Goal: Information Seeking & Learning: Find specific fact

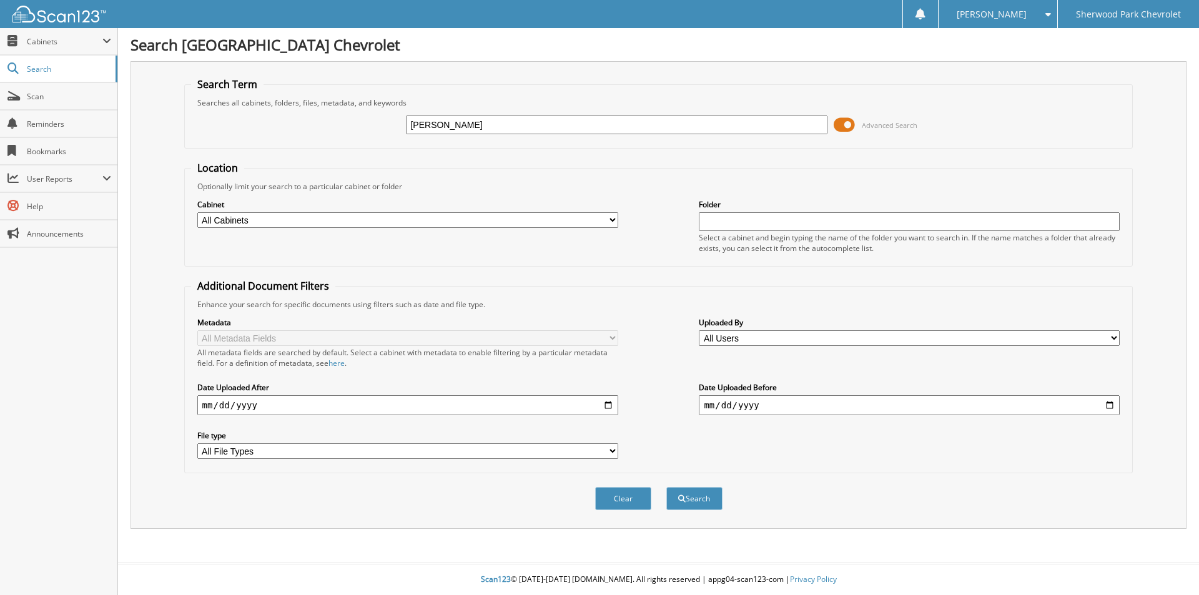
type input "[PERSON_NAME]"
click at [666, 487] on button "Search" at bounding box center [694, 498] width 56 height 23
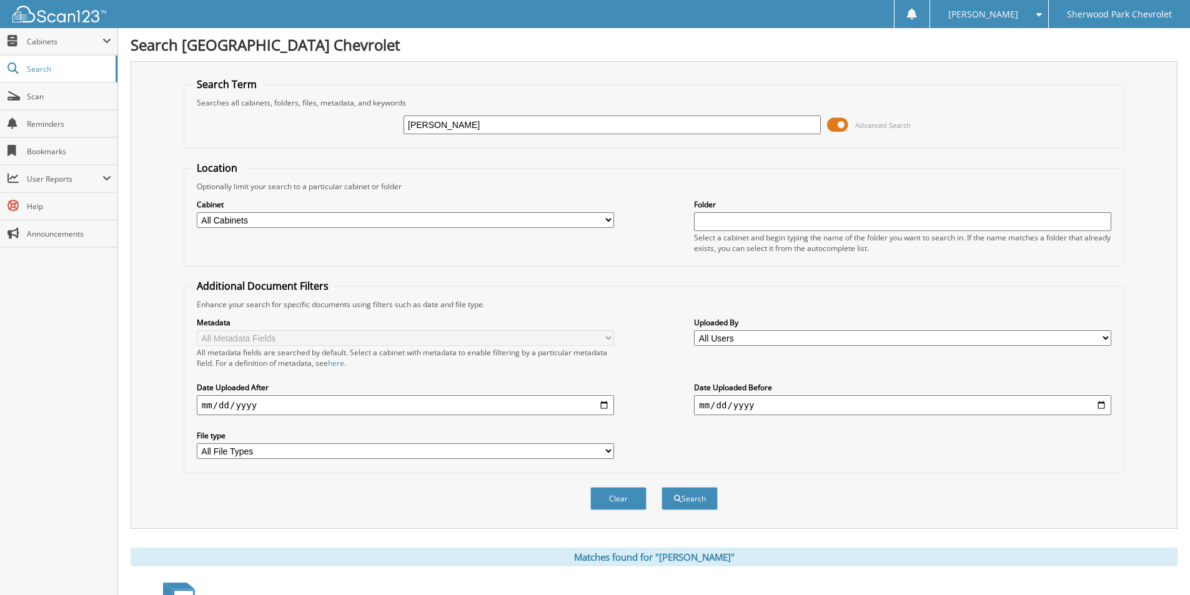
click at [406, 126] on input "[PERSON_NAME]" at bounding box center [612, 125] width 417 height 19
type input "[PERSON_NAME]"
click at [661, 487] on button "Search" at bounding box center [689, 498] width 56 height 23
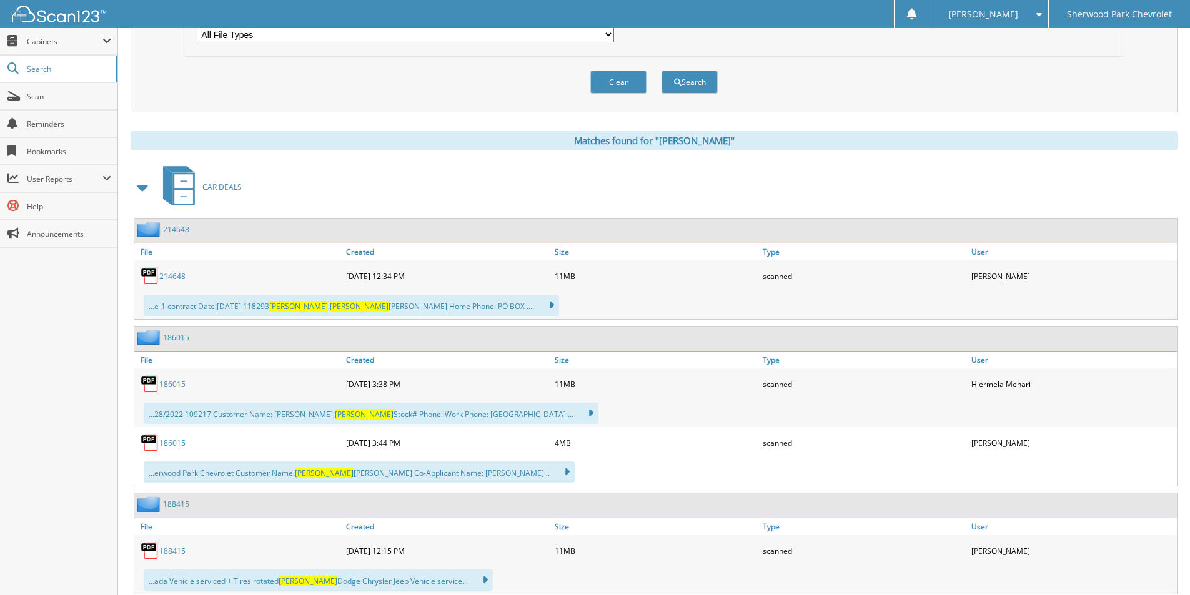
scroll to position [454, 0]
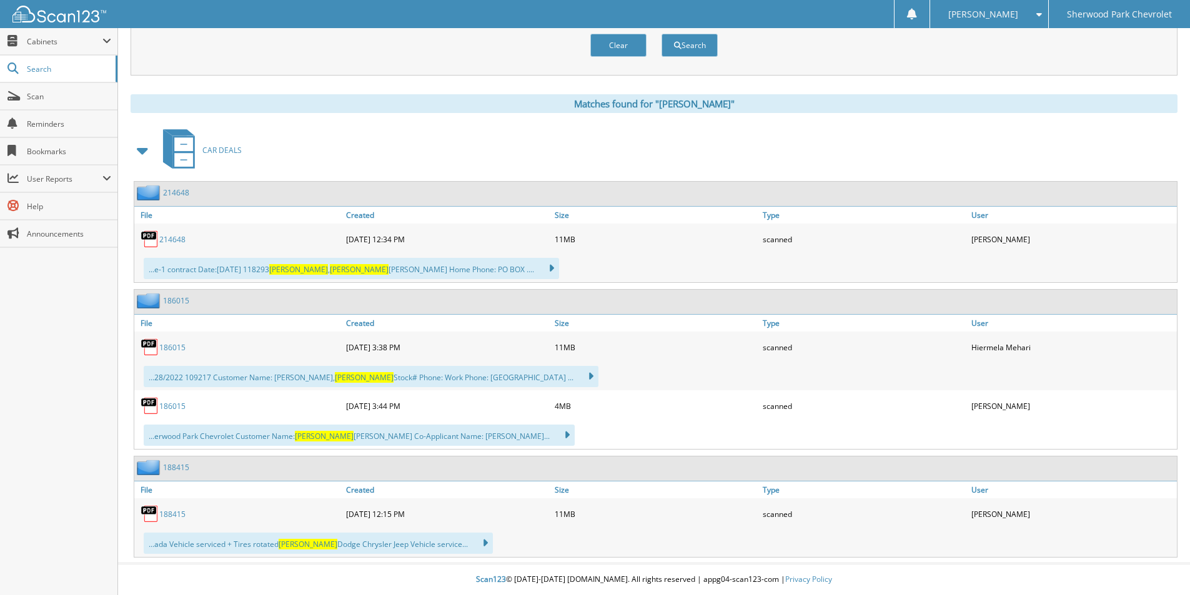
click at [179, 242] on link "214648" at bounding box center [172, 239] width 26 height 11
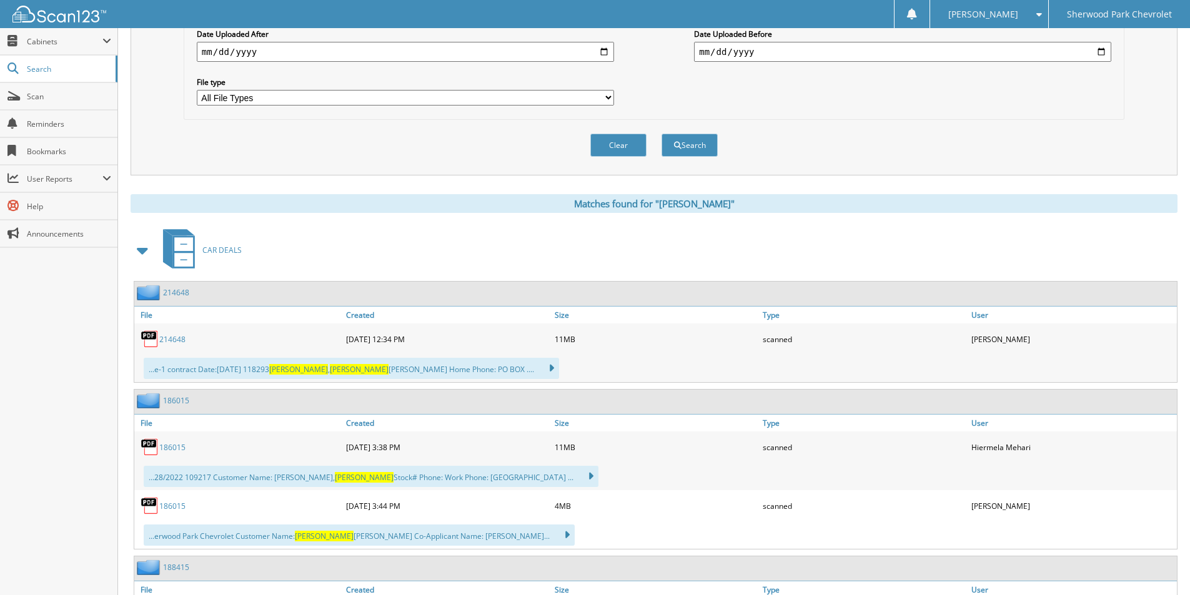
scroll to position [204, 0]
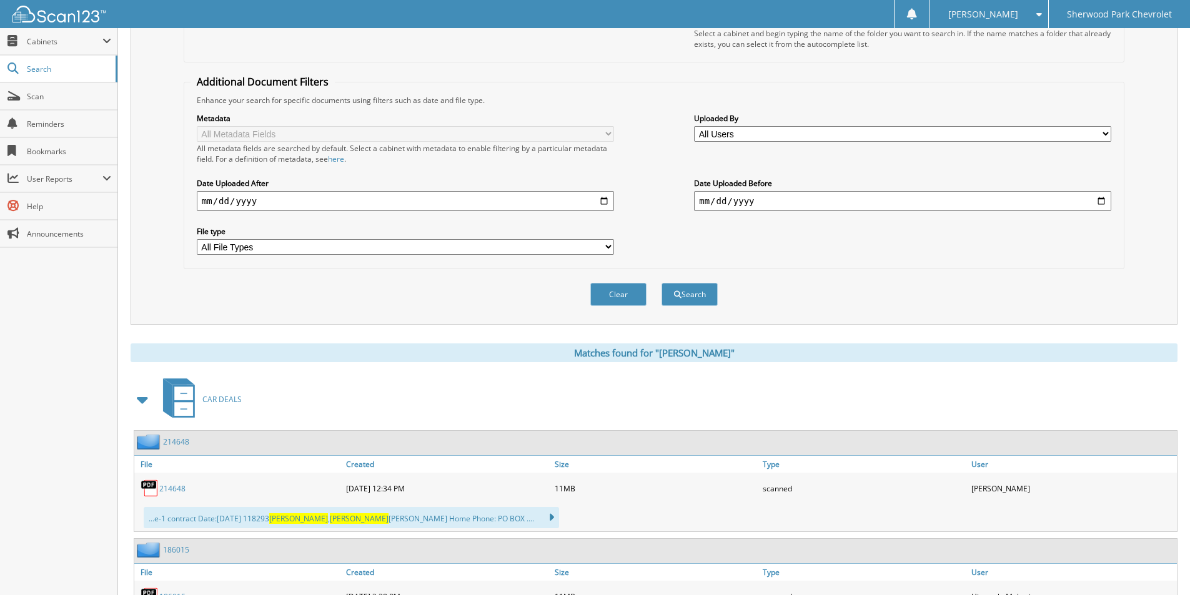
click at [154, 488] on img at bounding box center [150, 488] width 19 height 19
click at [171, 495] on div "214648" at bounding box center [238, 488] width 209 height 25
click at [169, 494] on link "214648" at bounding box center [172, 488] width 26 height 11
click at [167, 492] on link "214648" at bounding box center [172, 488] width 26 height 11
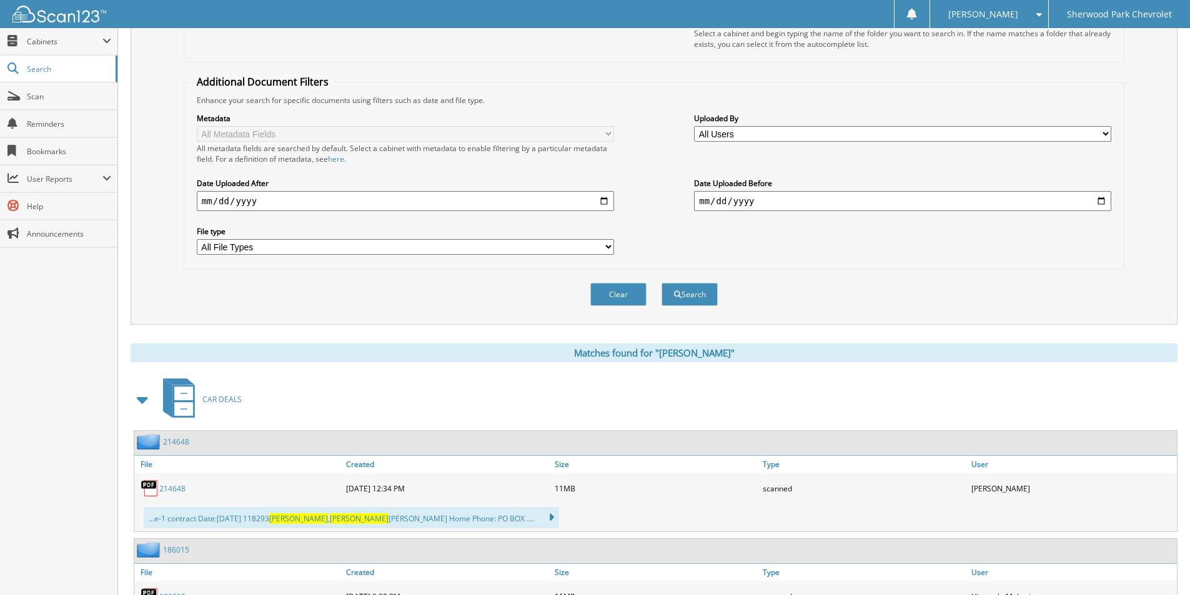
click at [167, 492] on link "214648" at bounding box center [172, 488] width 26 height 11
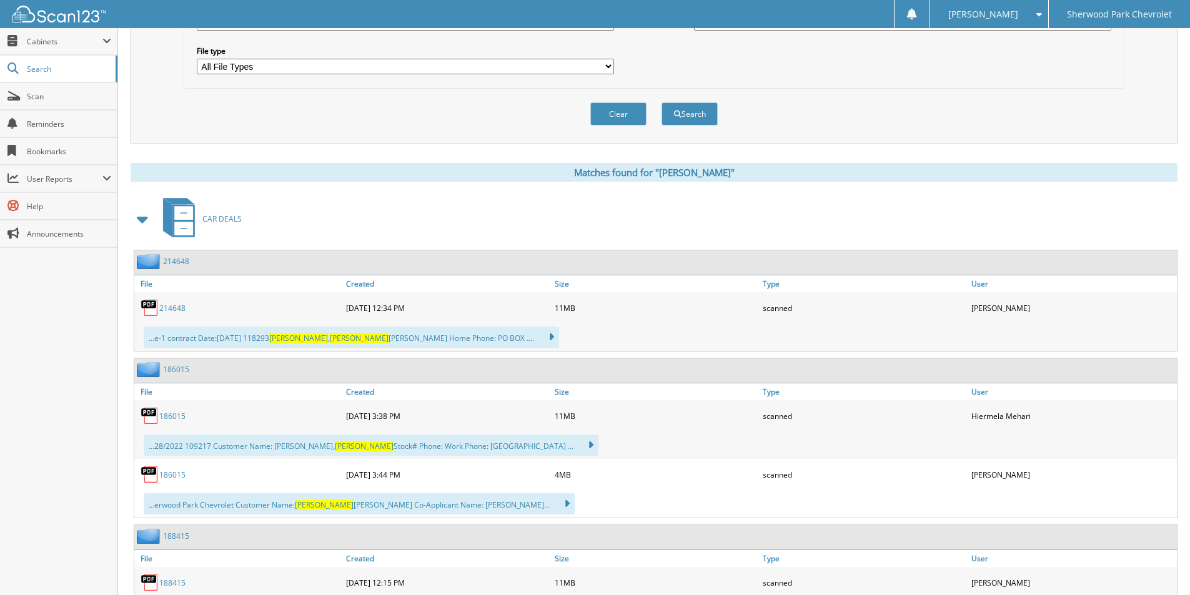
scroll to position [454, 0]
